Goal: Navigation & Orientation: Find specific page/section

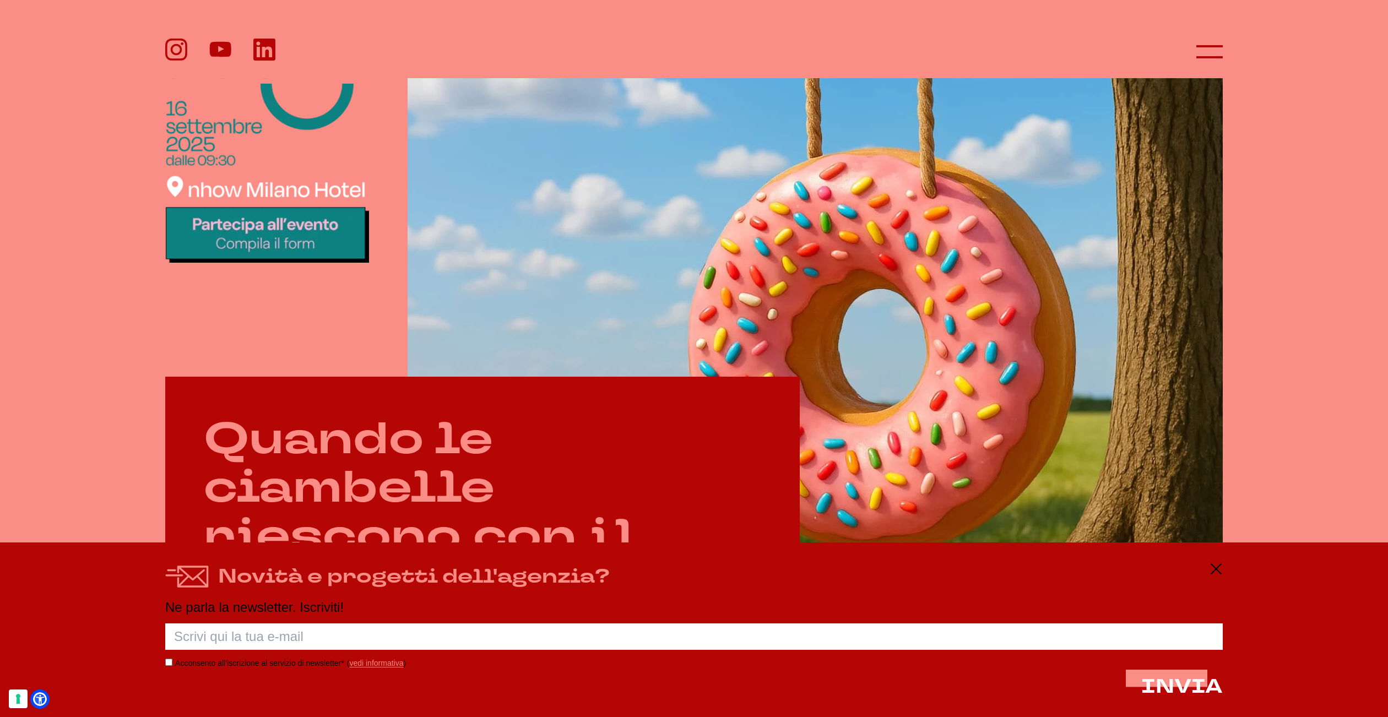
scroll to position [489, 0]
click at [1217, 571] on icon at bounding box center [1216, 569] width 13 height 13
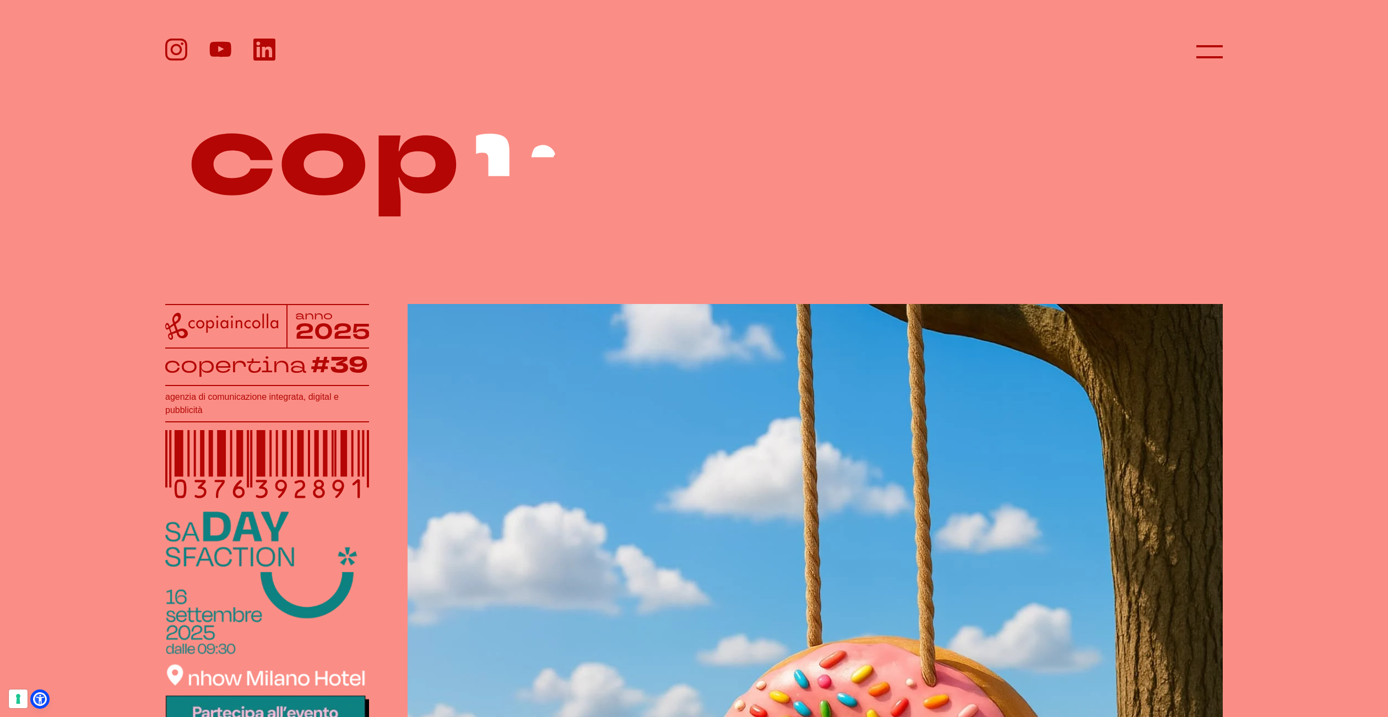
scroll to position [0, 0]
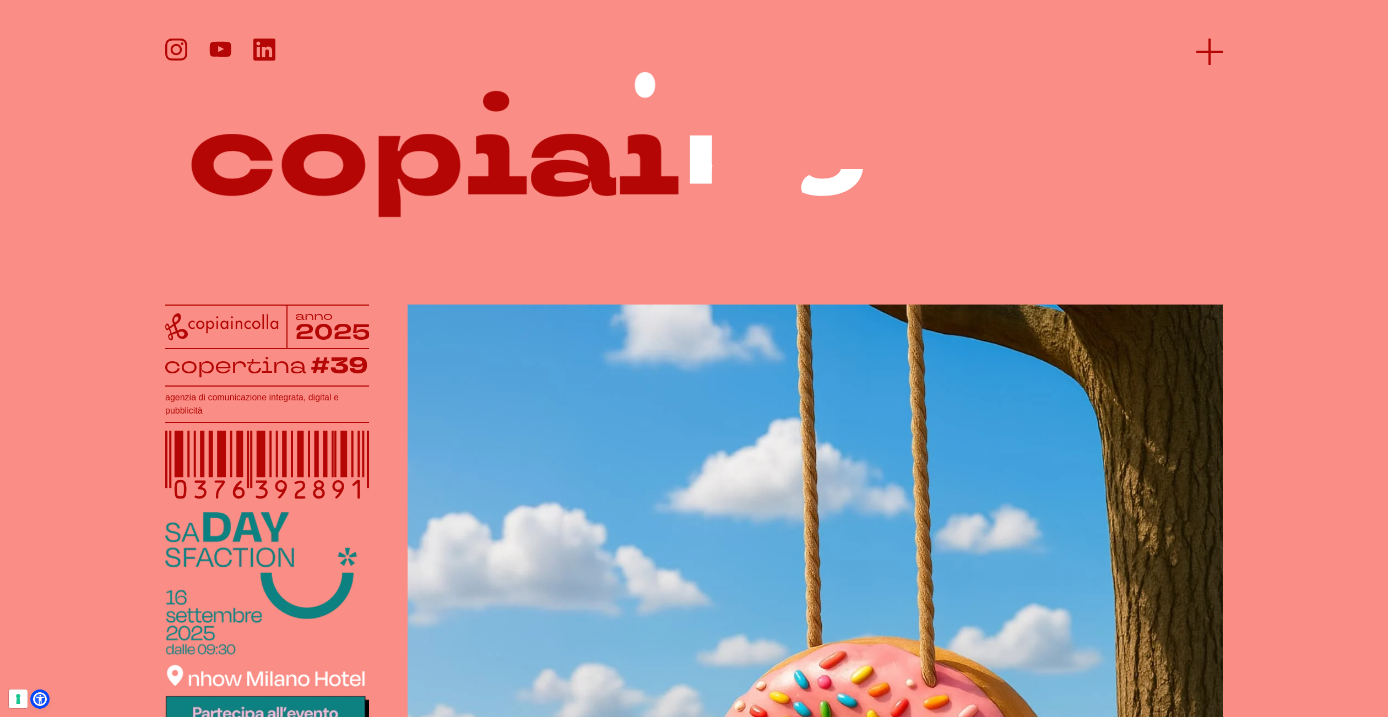
click at [1207, 42] on icon at bounding box center [1210, 52] width 26 height 26
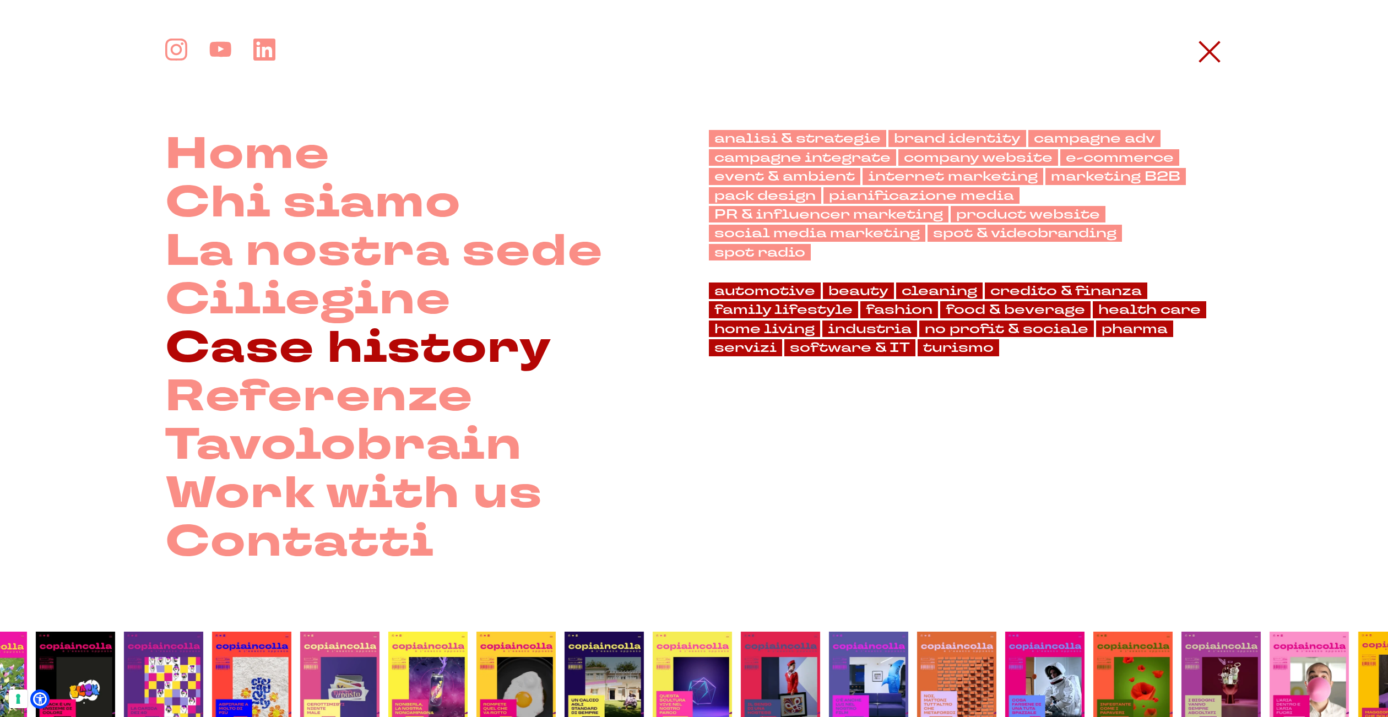
click at [433, 345] on link "Case history" at bounding box center [358, 348] width 387 height 48
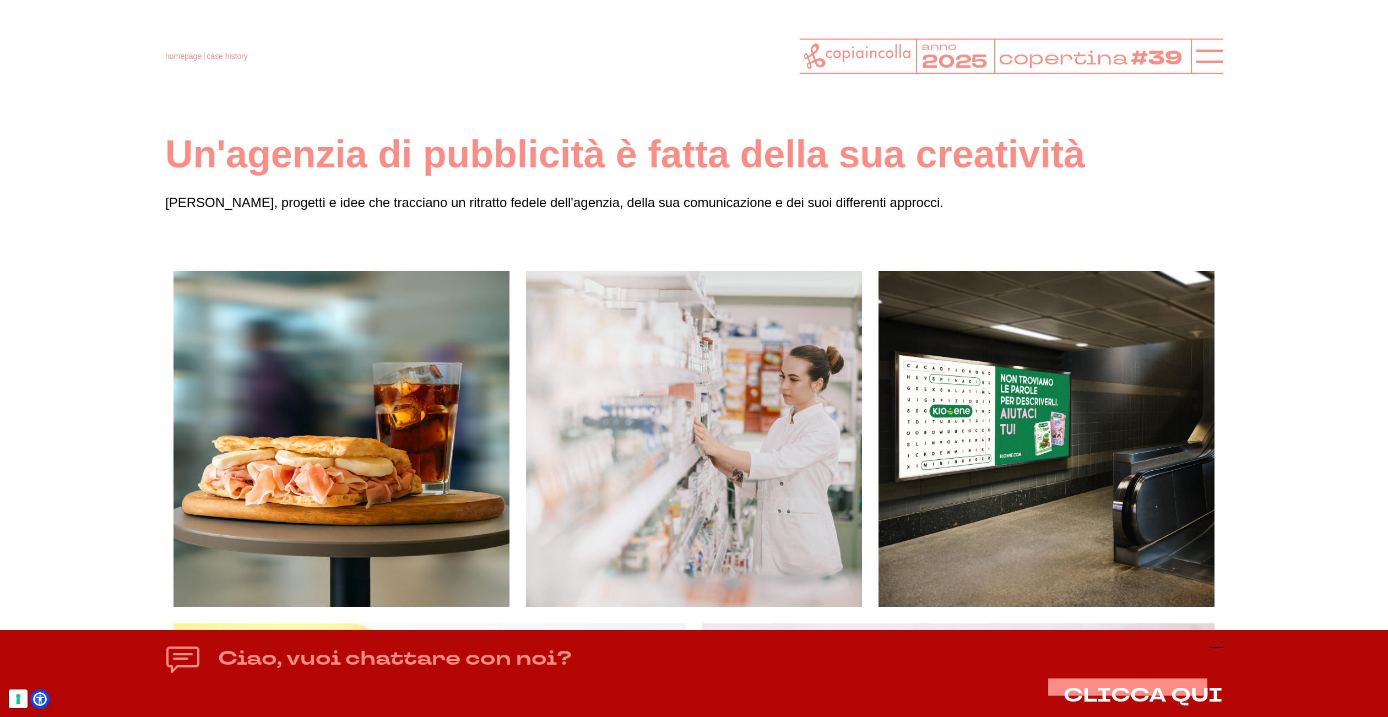
scroll to position [1, 0]
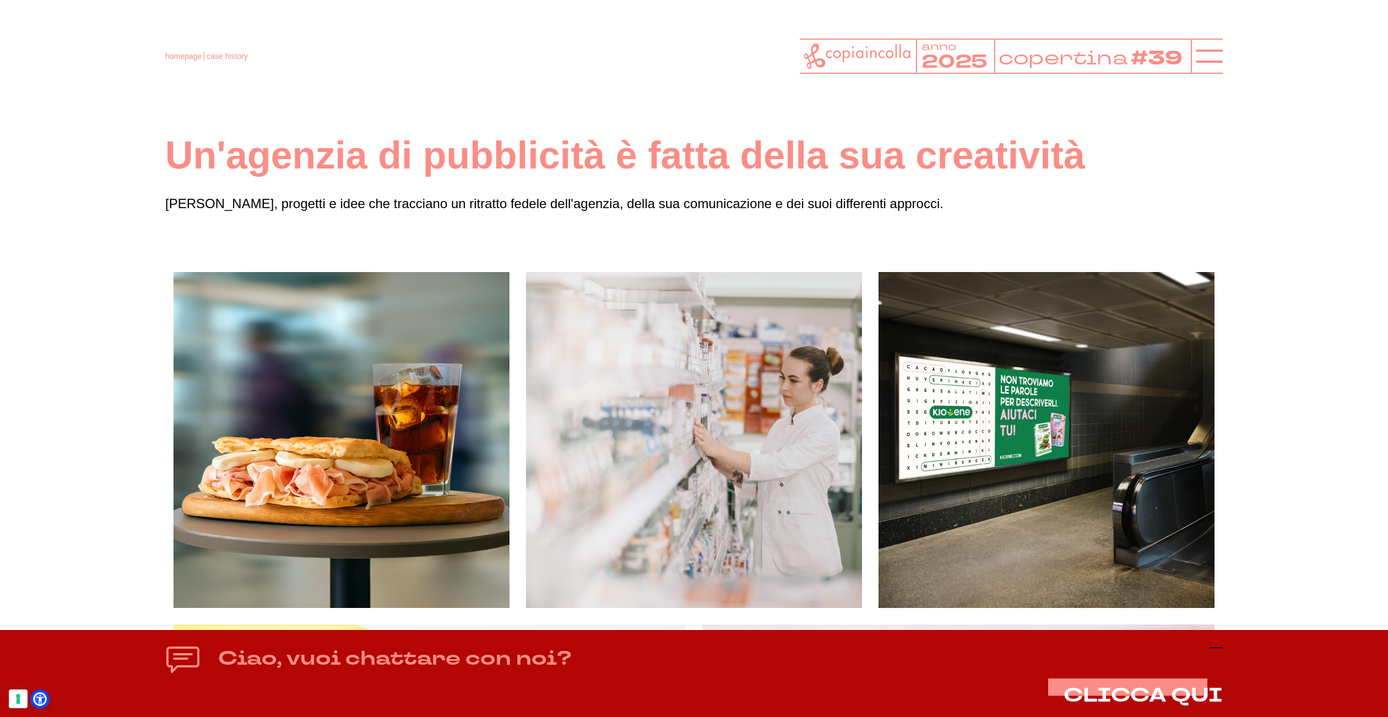
click at [1219, 653] on icon at bounding box center [1216, 647] width 13 height 13
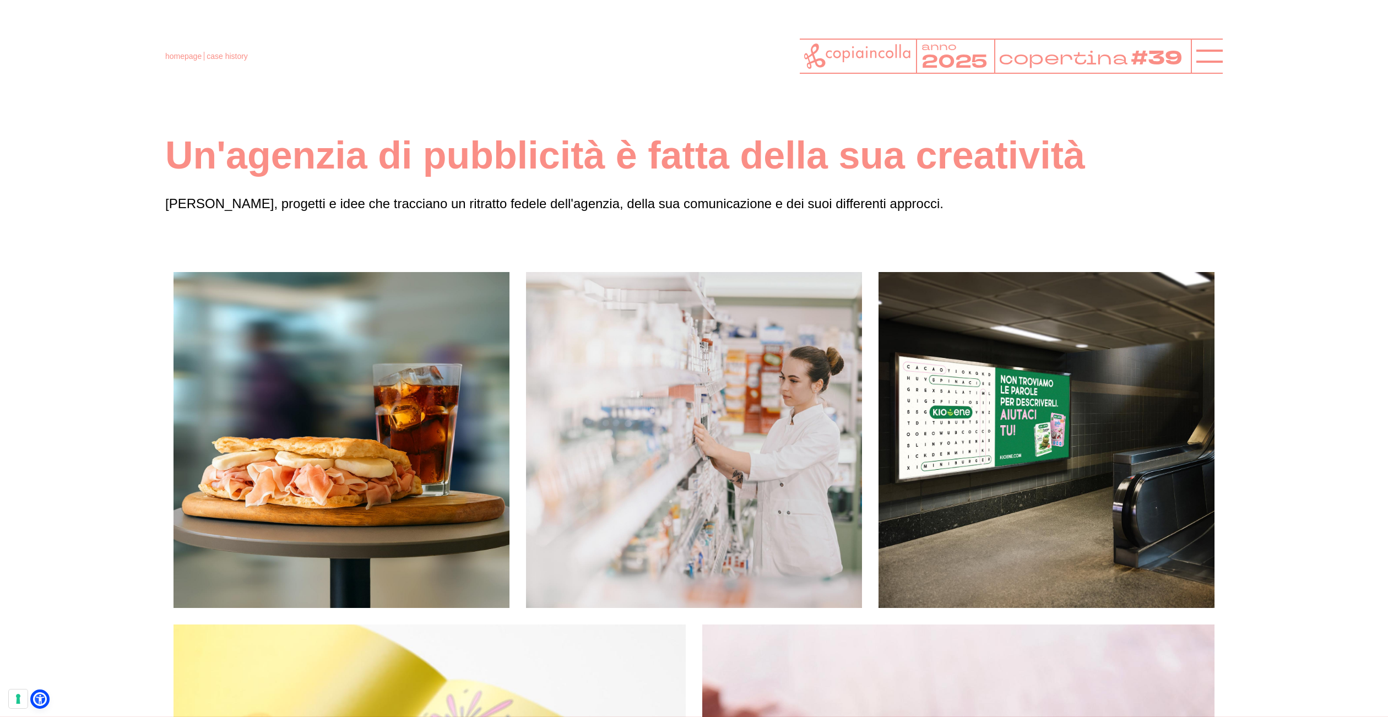
scroll to position [0, 0]
click at [1219, 49] on icon at bounding box center [1210, 56] width 26 height 26
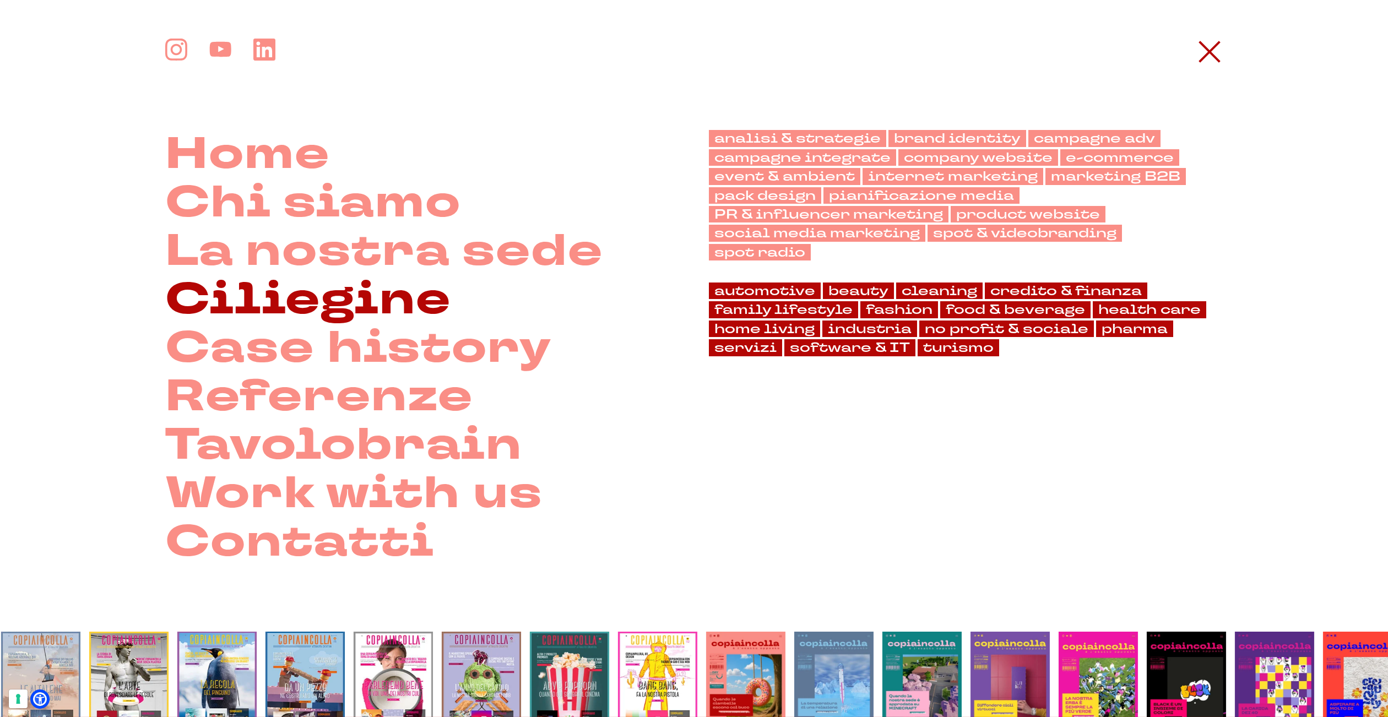
click at [390, 311] on link "Ciliegine" at bounding box center [308, 299] width 286 height 48
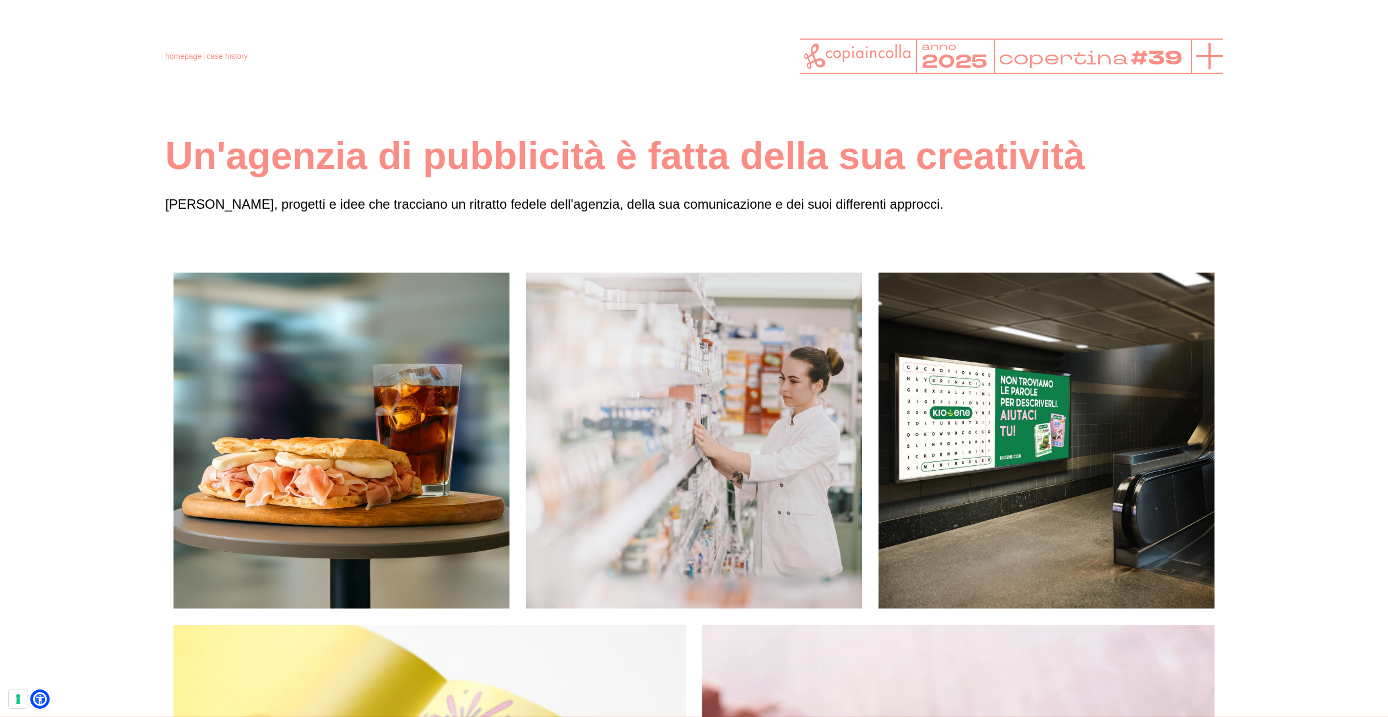
click at [1212, 62] on icon at bounding box center [1210, 56] width 26 height 26
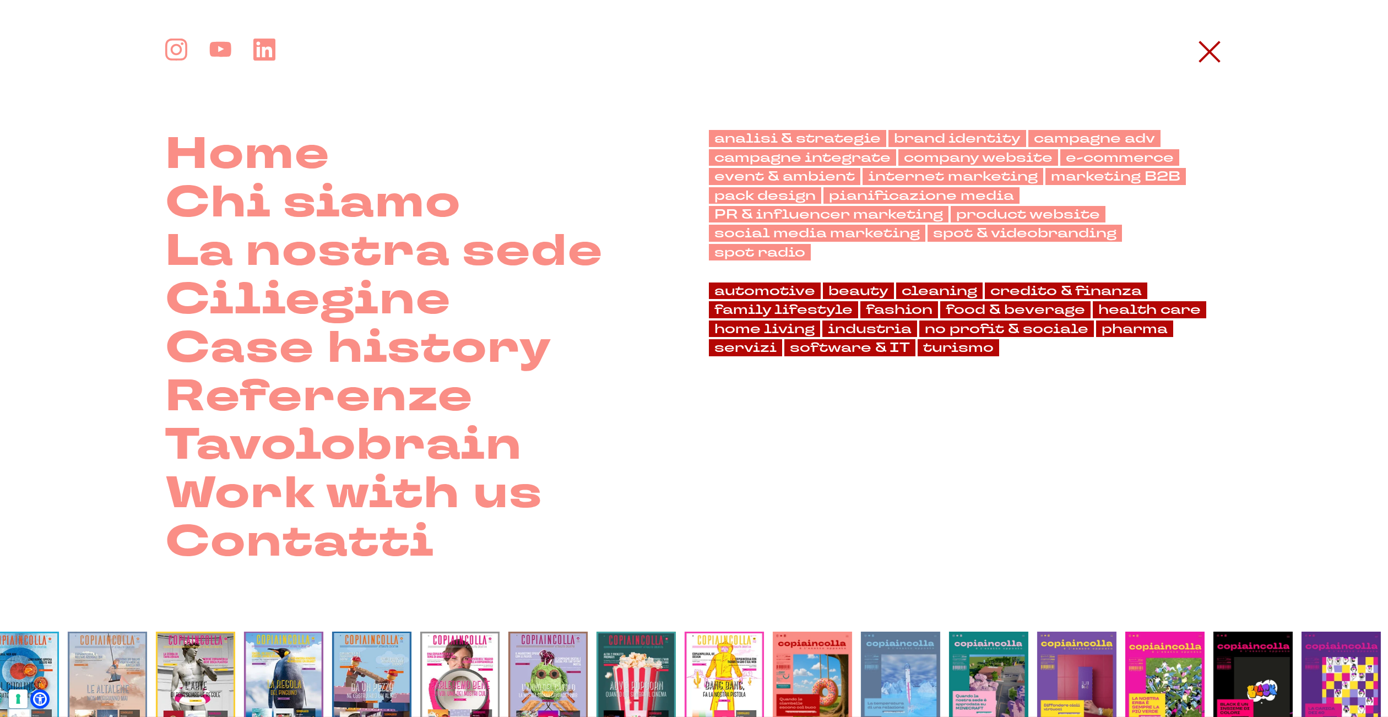
click at [1212, 62] on icon at bounding box center [1210, 52] width 26 height 26
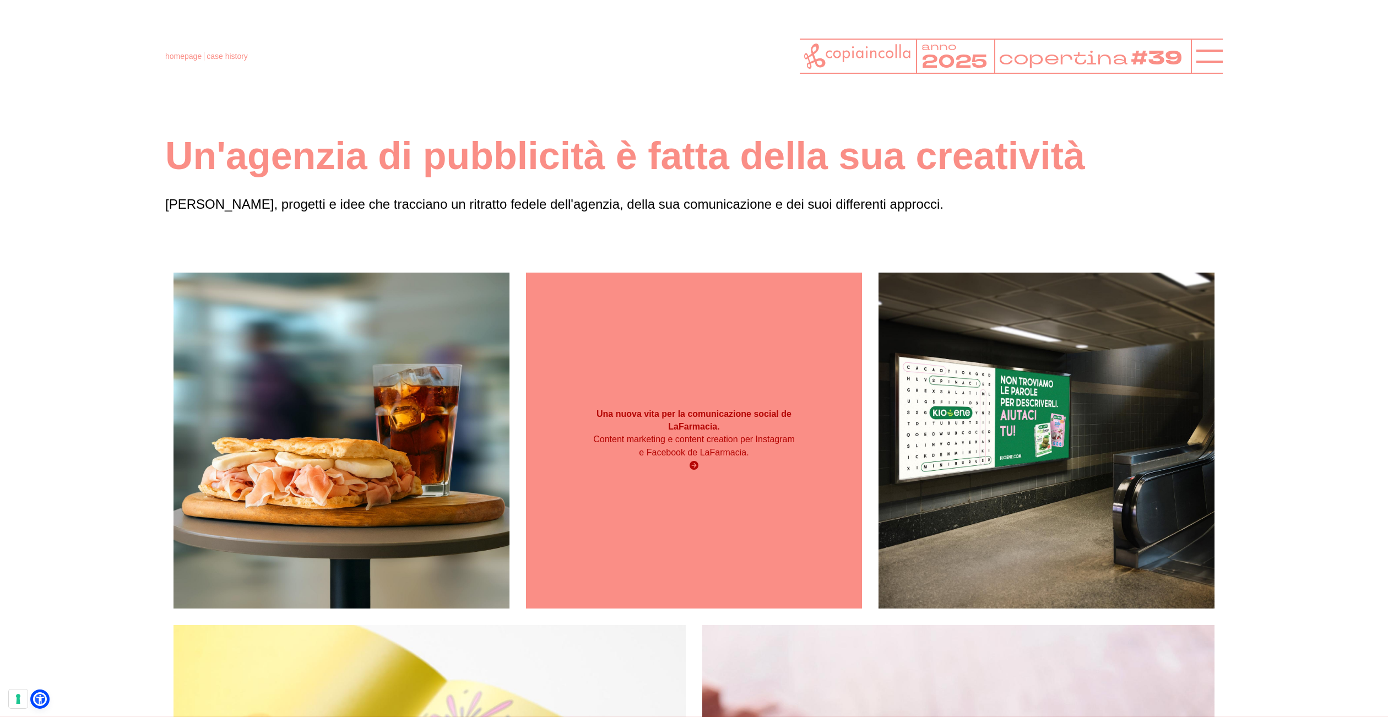
click at [668, 358] on div "Una nuova vita per la comunicazione social de LaFarmacia. Content marketing e c…" at bounding box center [694, 441] width 336 height 336
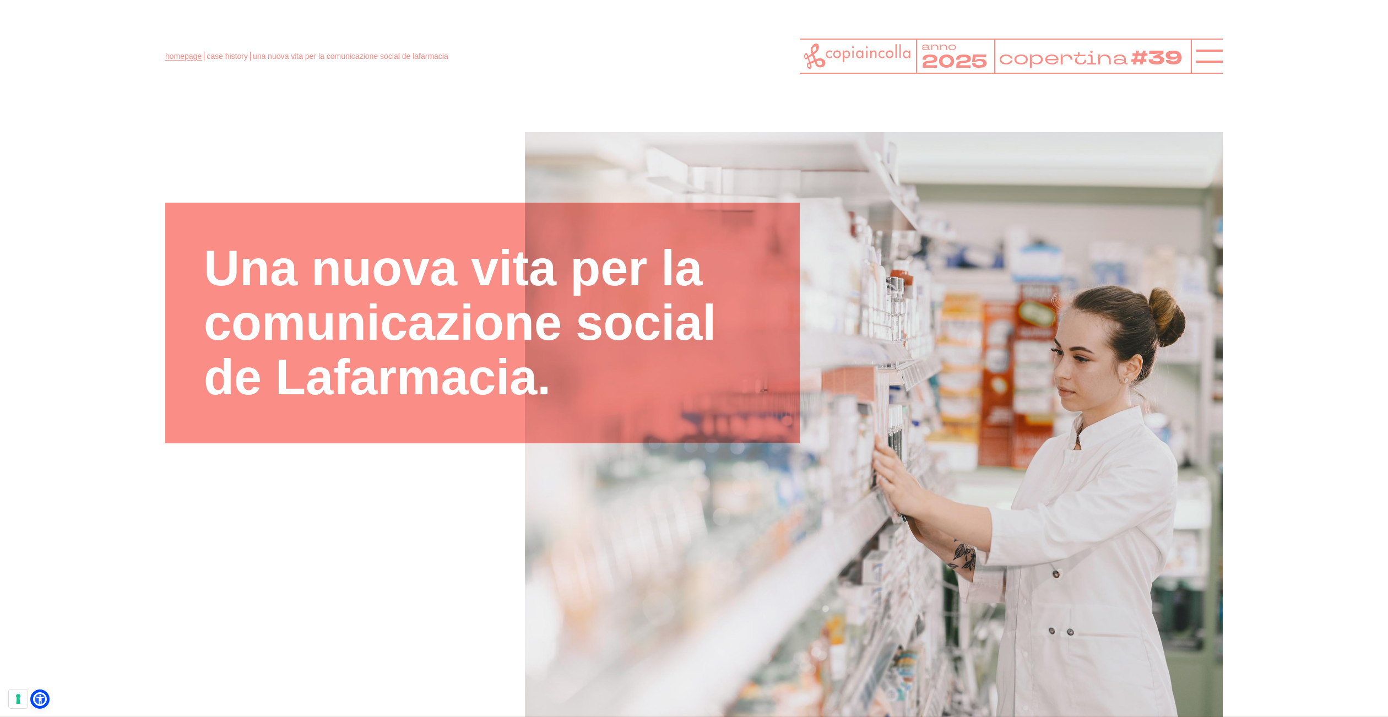
click at [184, 60] on link "homepage" at bounding box center [183, 56] width 36 height 9
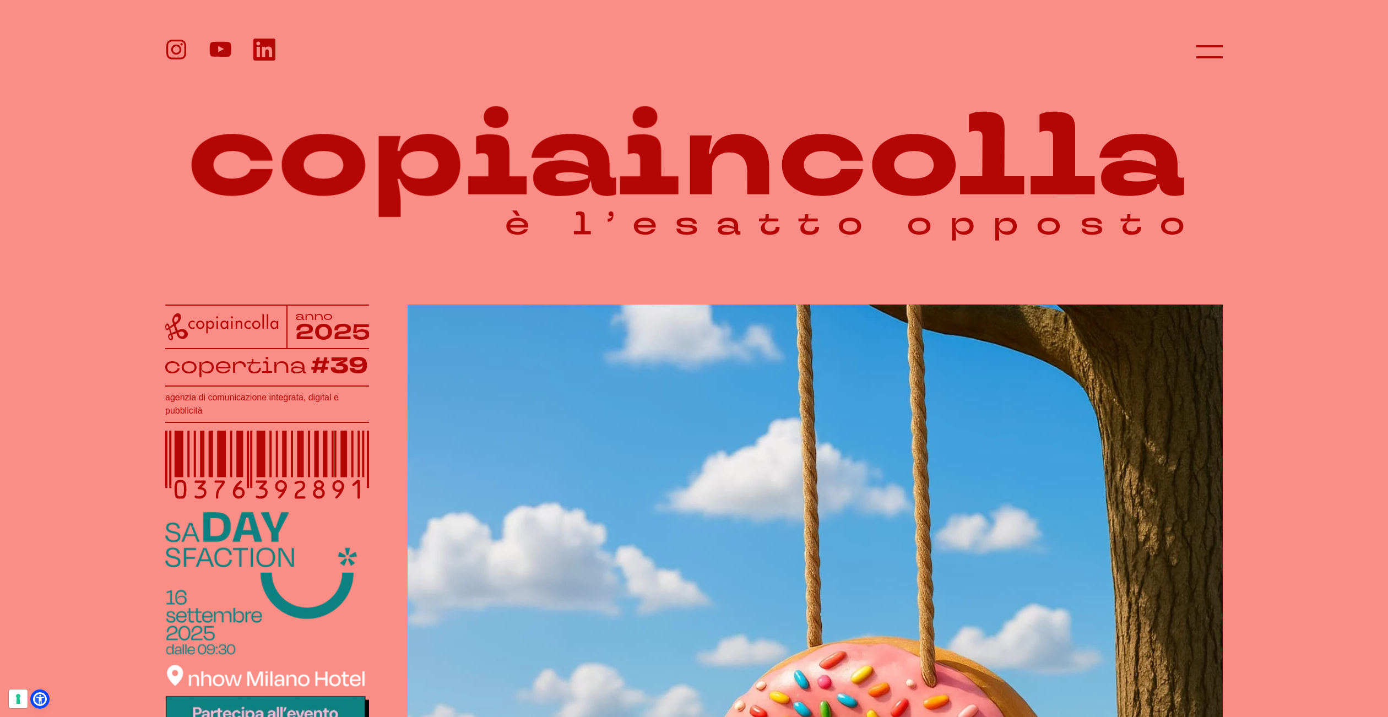
click at [175, 45] on icon at bounding box center [176, 50] width 20 height 20
